Goal: Information Seeking & Learning: Learn about a topic

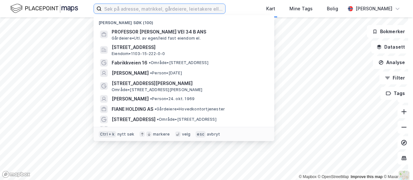
click at [176, 6] on input at bounding box center [164, 9] width 124 height 10
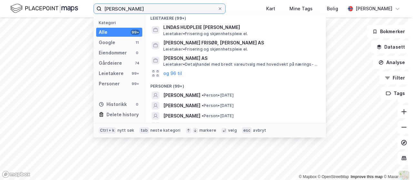
scroll to position [124, 0]
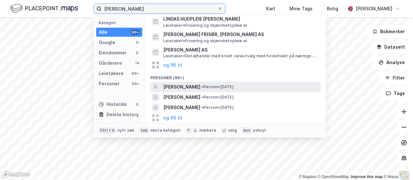
type input "[PERSON_NAME]"
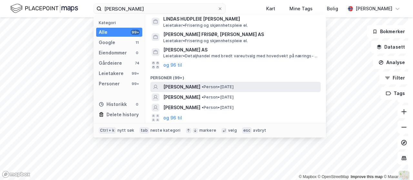
click at [181, 85] on span "[PERSON_NAME]" at bounding box center [181, 87] width 37 height 8
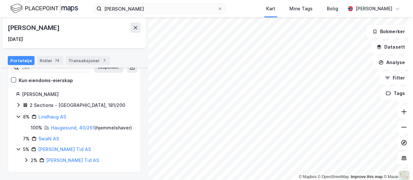
scroll to position [57, 0]
click at [73, 125] on link "Haugesund, 40/261" at bounding box center [73, 127] width 44 height 5
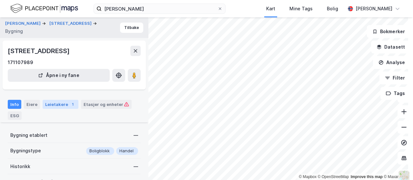
click at [60, 104] on div "Leietakere 1" at bounding box center [61, 104] width 36 height 9
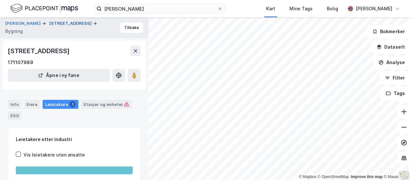
click at [67, 23] on button "[STREET_ADDRESS]" at bounding box center [71, 23] width 44 height 6
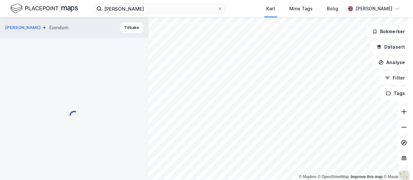
scroll to position [1, 0]
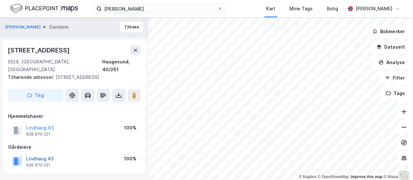
click at [0, 0] on button "Lindhaug AS" at bounding box center [0, 0] width 0 height 0
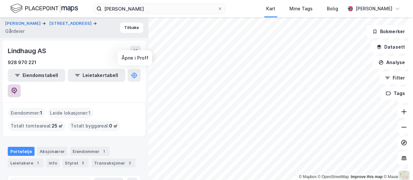
click at [15, 89] on icon at bounding box center [14, 90] width 2 height 2
